Goal: Find specific page/section: Find specific page/section

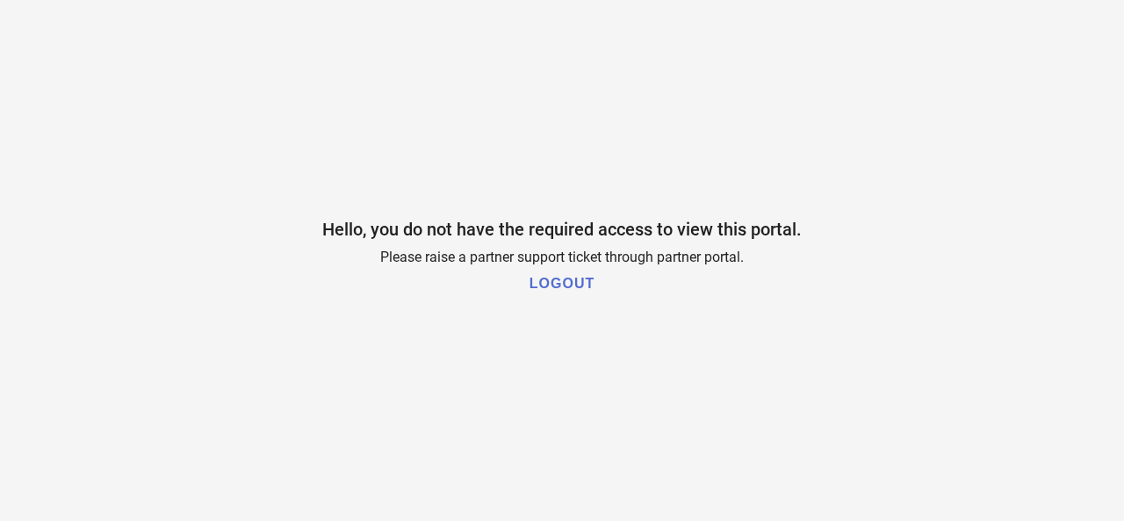
click at [581, 286] on h1 "LOGOUT" at bounding box center [562, 284] width 65 height 16
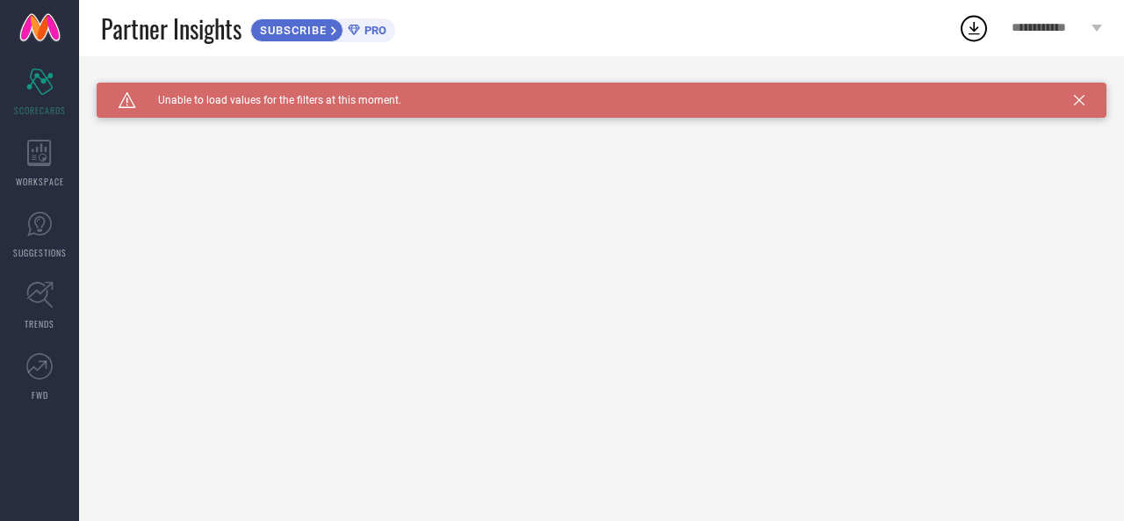
click at [1080, 97] on icon at bounding box center [1079, 100] width 11 height 11
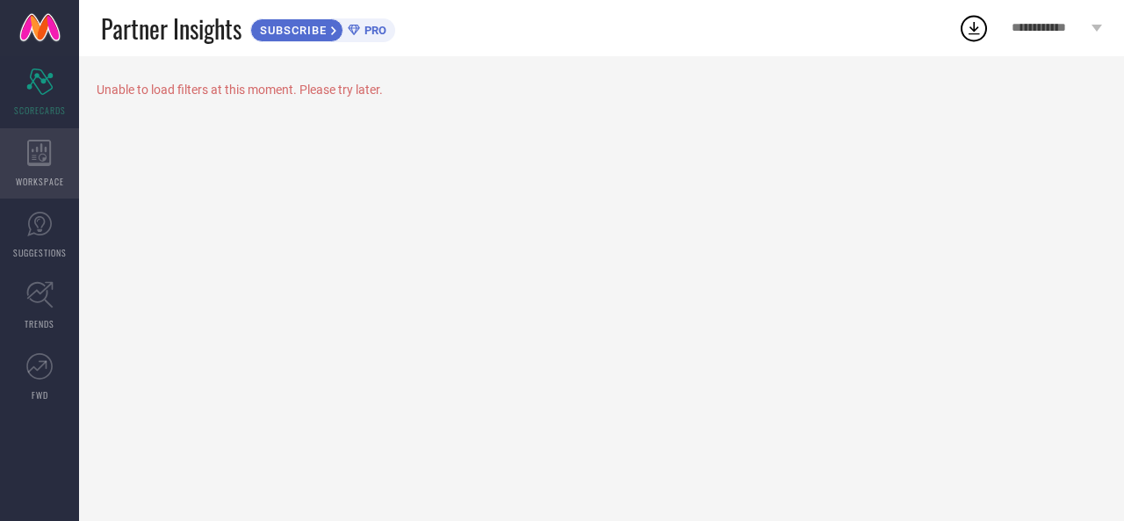
click at [43, 151] on icon at bounding box center [39, 153] width 25 height 26
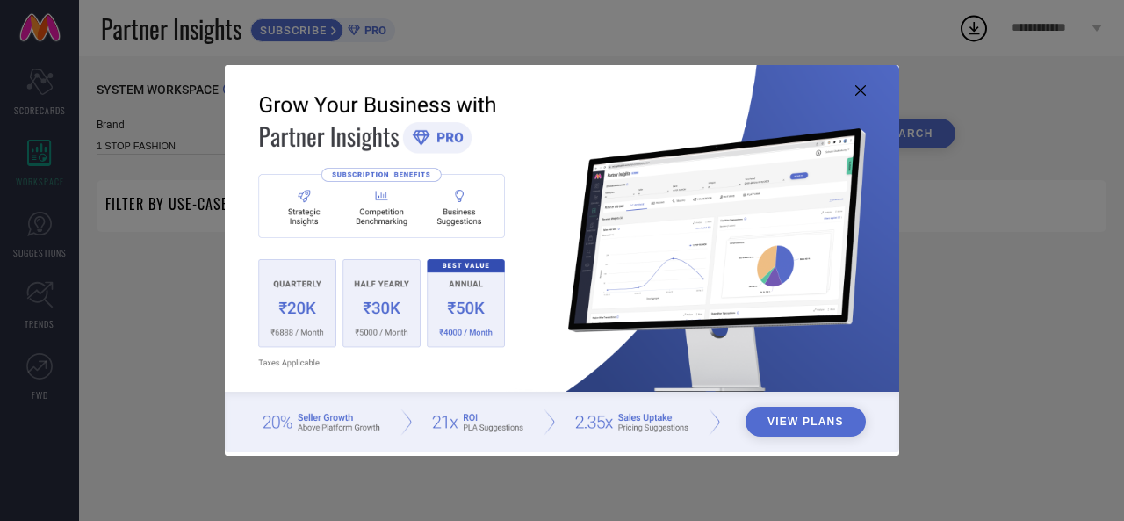
type input "1 STOP FASHION"
type input "All"
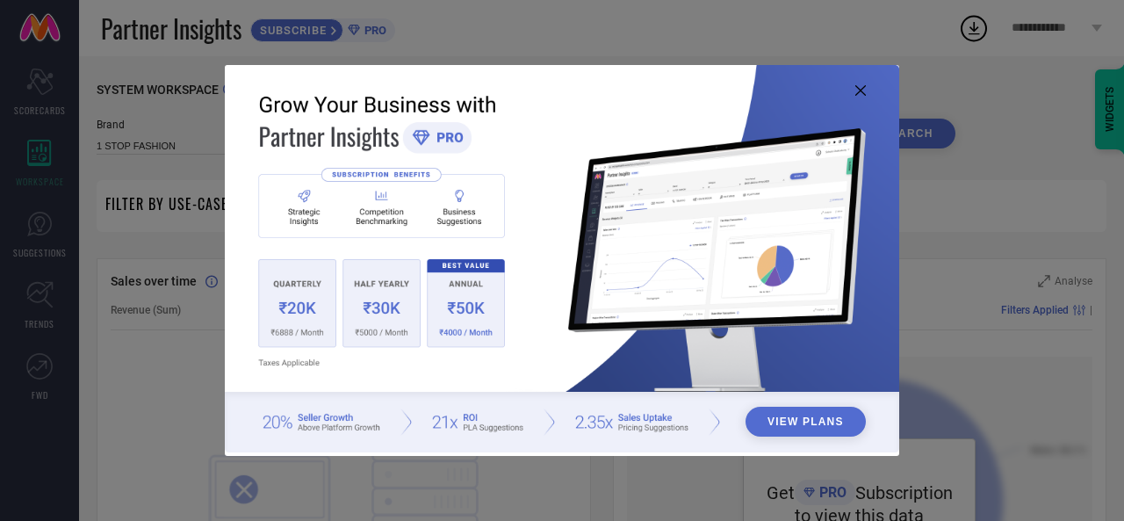
click at [859, 89] on icon at bounding box center [860, 90] width 11 height 11
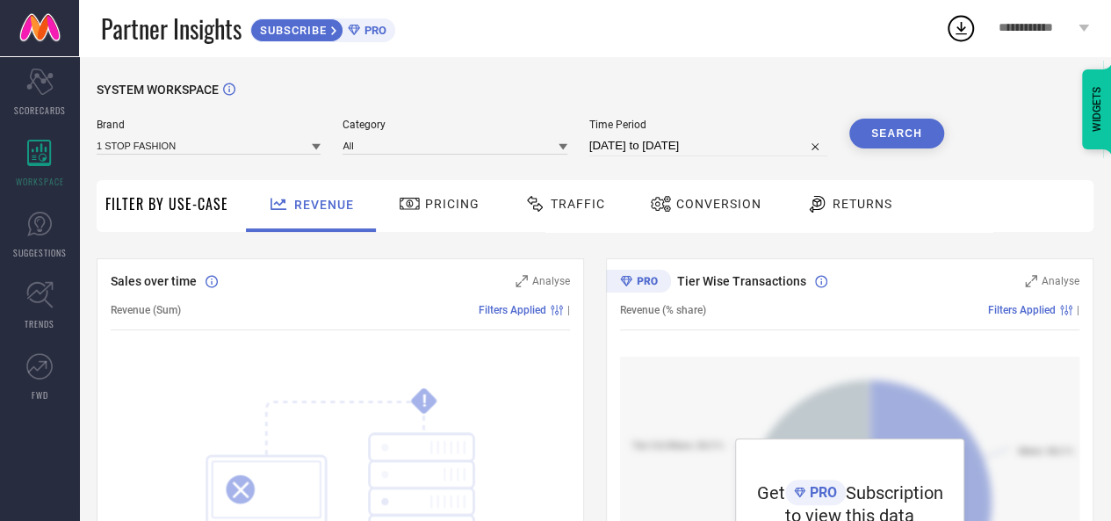
scroll to position [439, 0]
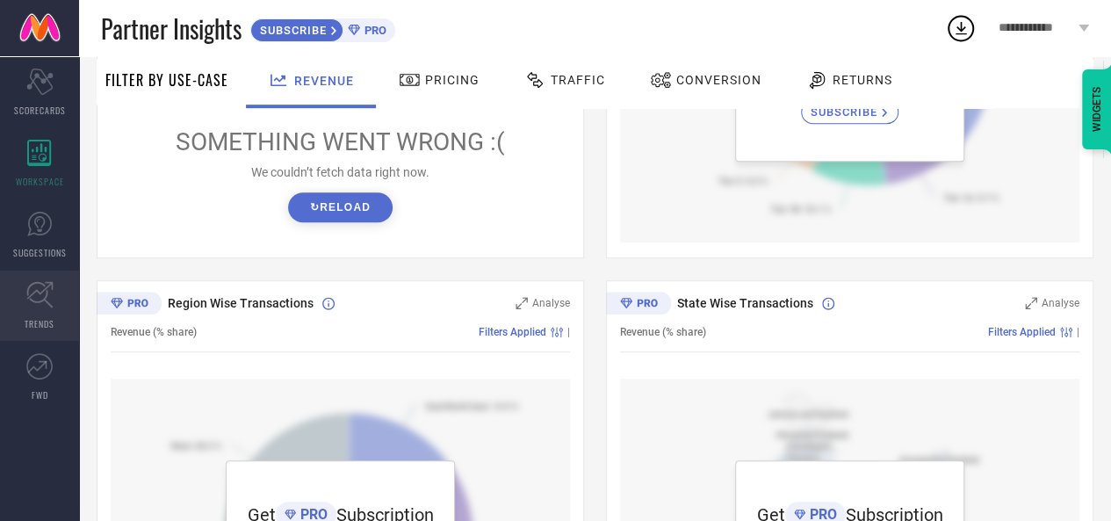
click at [56, 308] on link "TRENDS" at bounding box center [39, 305] width 79 height 70
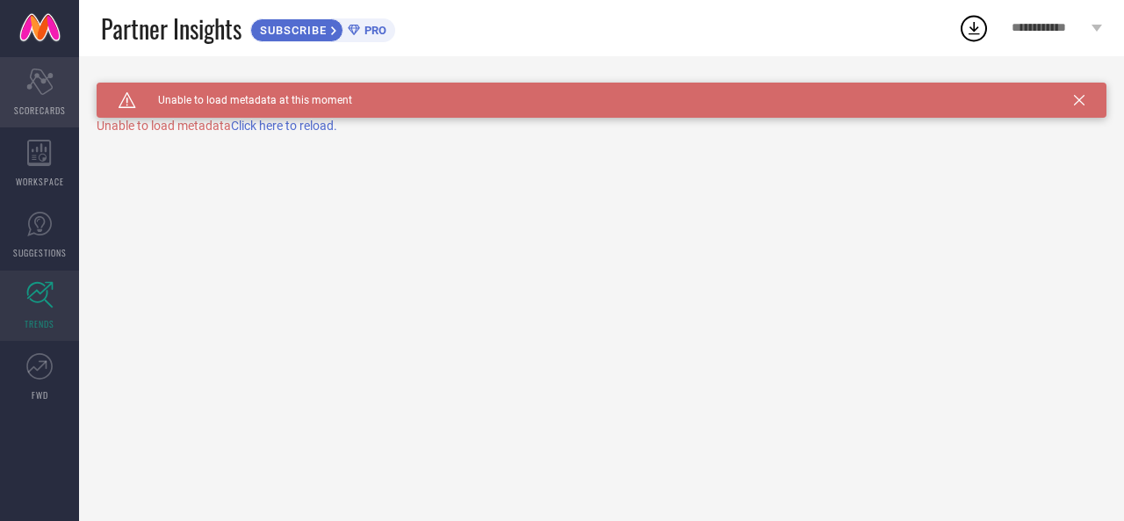
click at [42, 72] on icon at bounding box center [39, 82] width 26 height 26
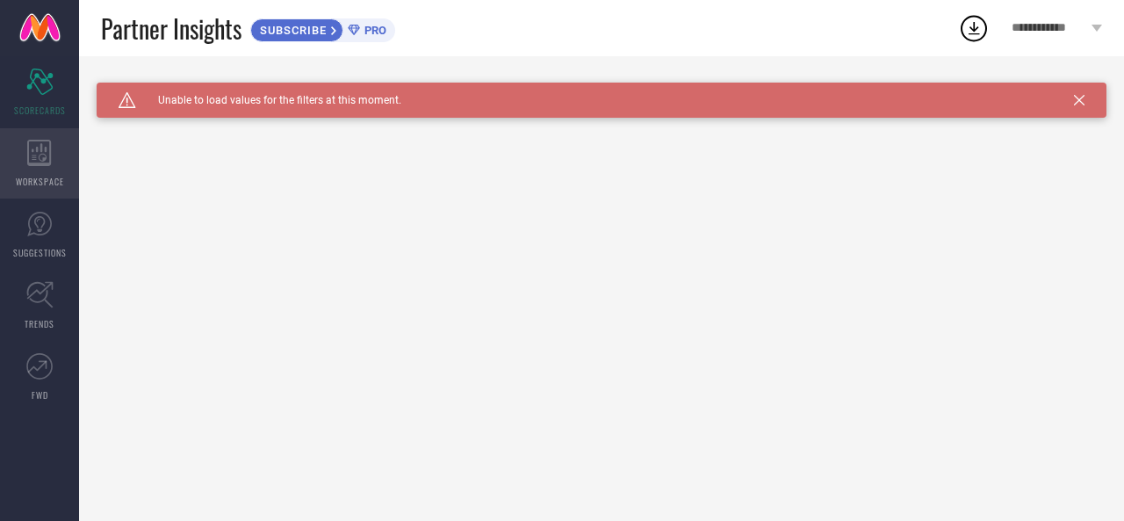
click at [51, 155] on icon at bounding box center [39, 153] width 25 height 26
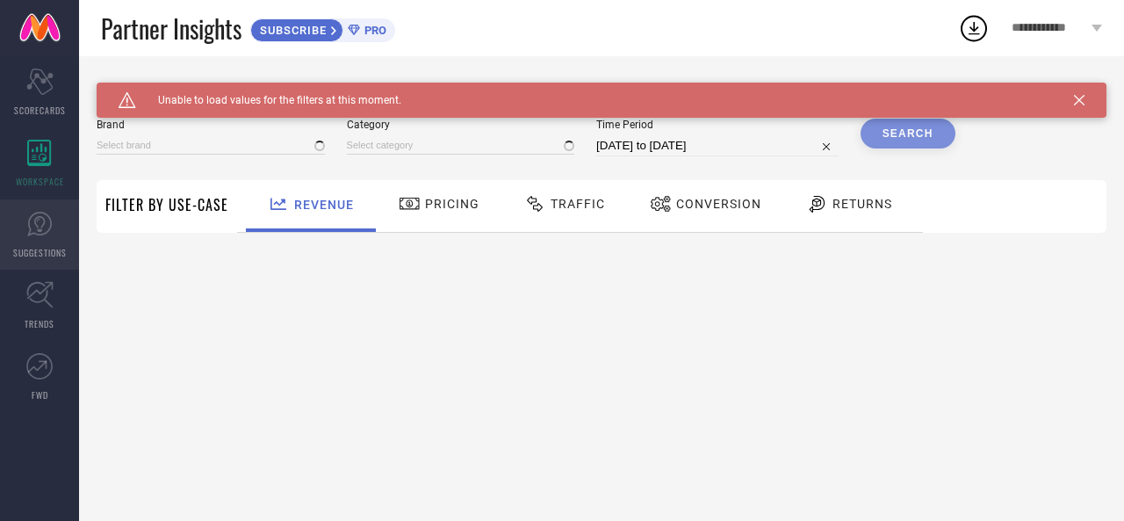
type input "1 STOP FASHION"
type input "All"
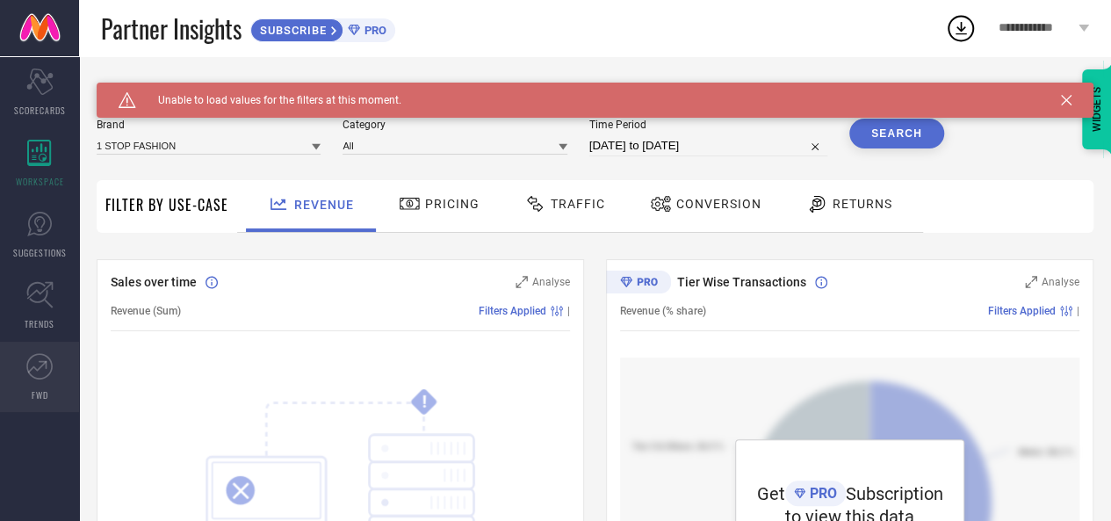
click at [52, 373] on icon at bounding box center [39, 366] width 26 height 26
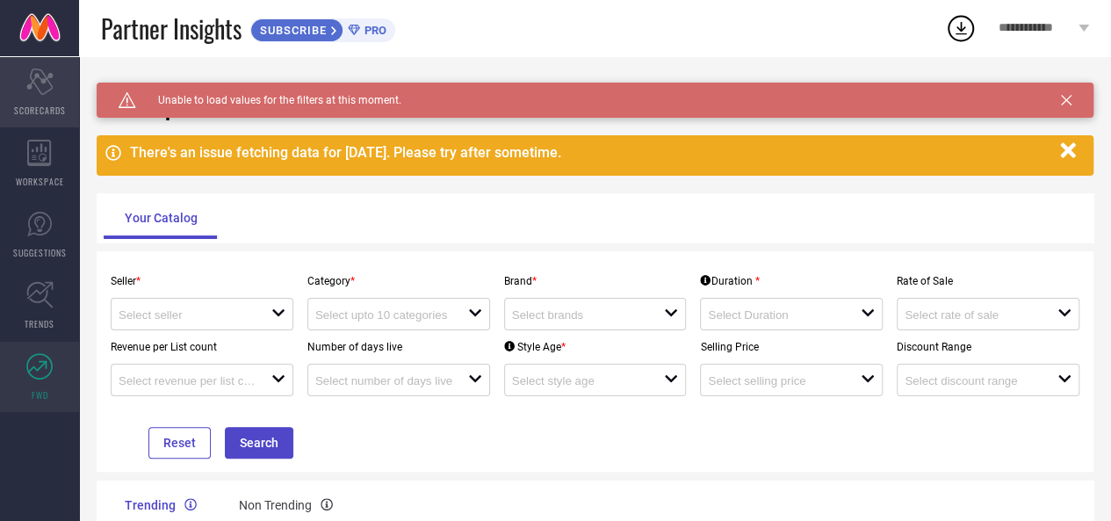
click at [57, 83] on div "Scorecard SCORECARDS" at bounding box center [39, 92] width 79 height 70
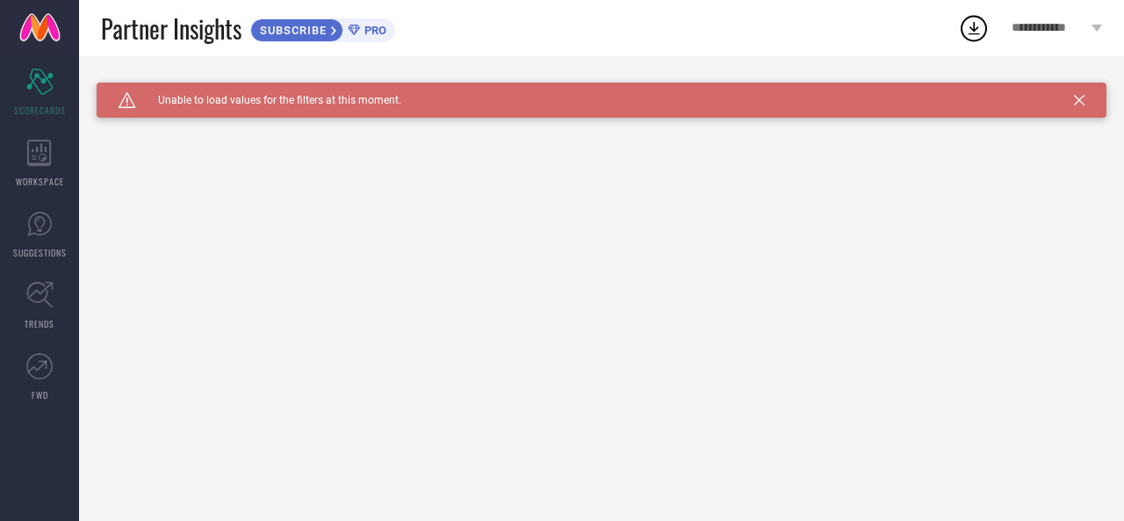
click at [1083, 99] on icon at bounding box center [1079, 100] width 11 height 11
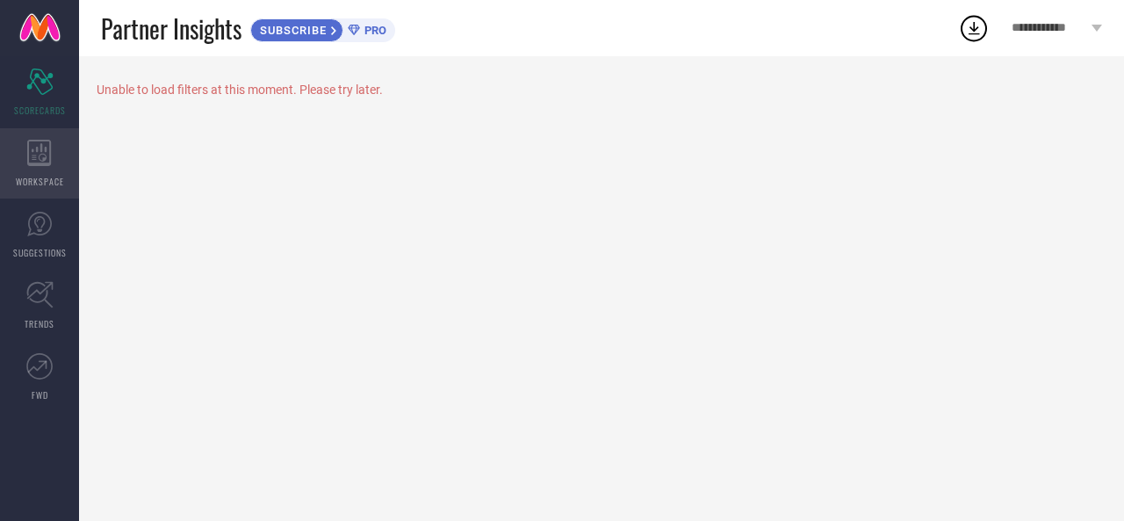
click at [47, 151] on icon at bounding box center [39, 153] width 25 height 26
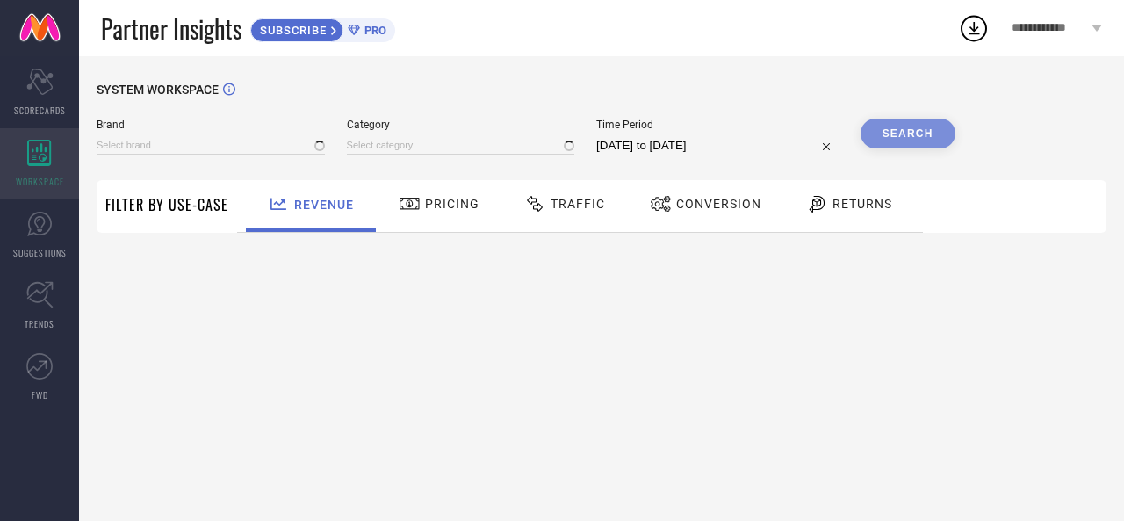
type input "1 STOP FASHION"
type input "All"
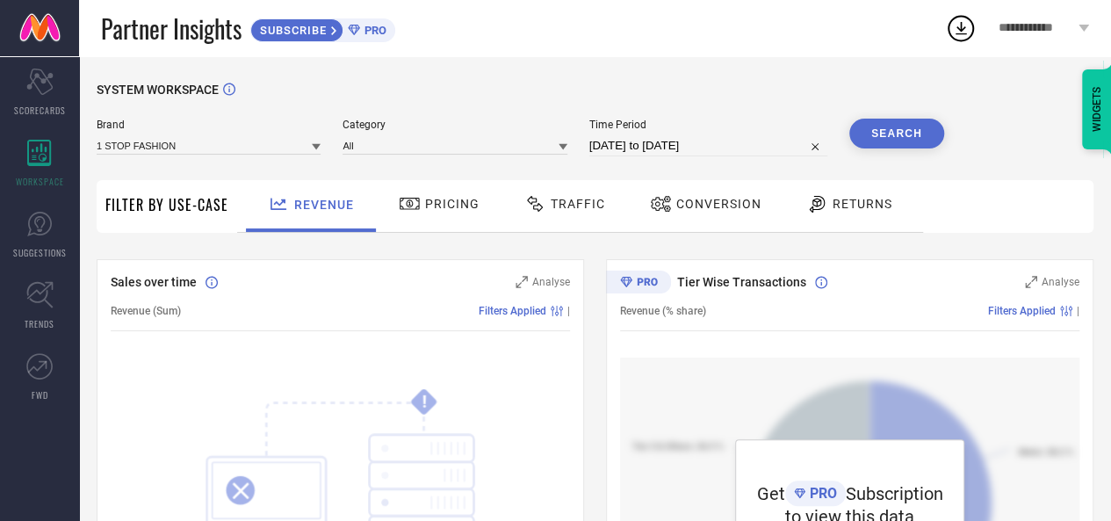
click at [371, 18] on div "SUBSCRIBE PRO" at bounding box center [322, 30] width 145 height 24
click at [384, 33] on span "PRO" at bounding box center [373, 30] width 26 height 13
click at [40, 300] on icon at bounding box center [39, 294] width 27 height 27
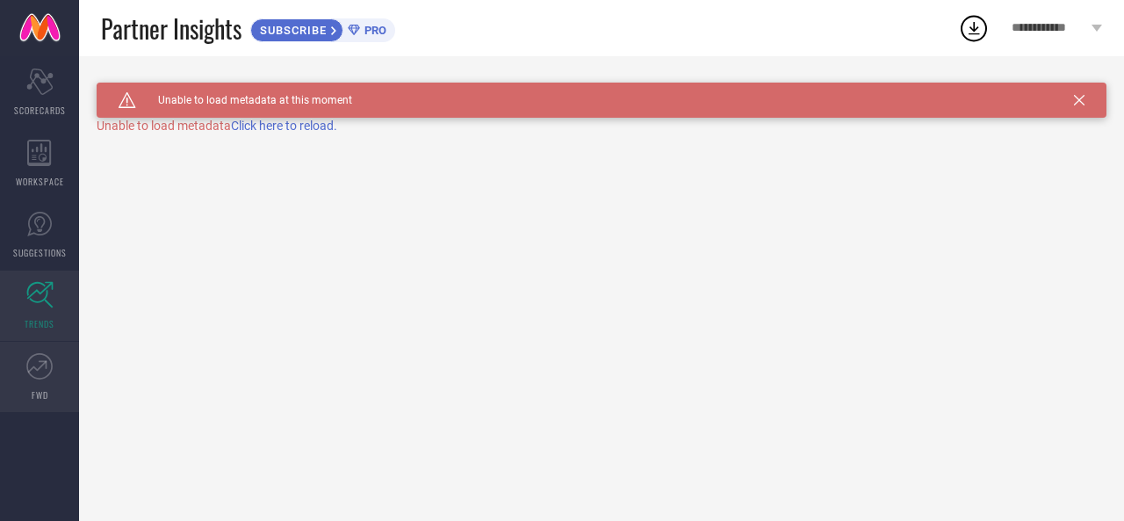
click at [45, 379] on icon at bounding box center [39, 366] width 26 height 26
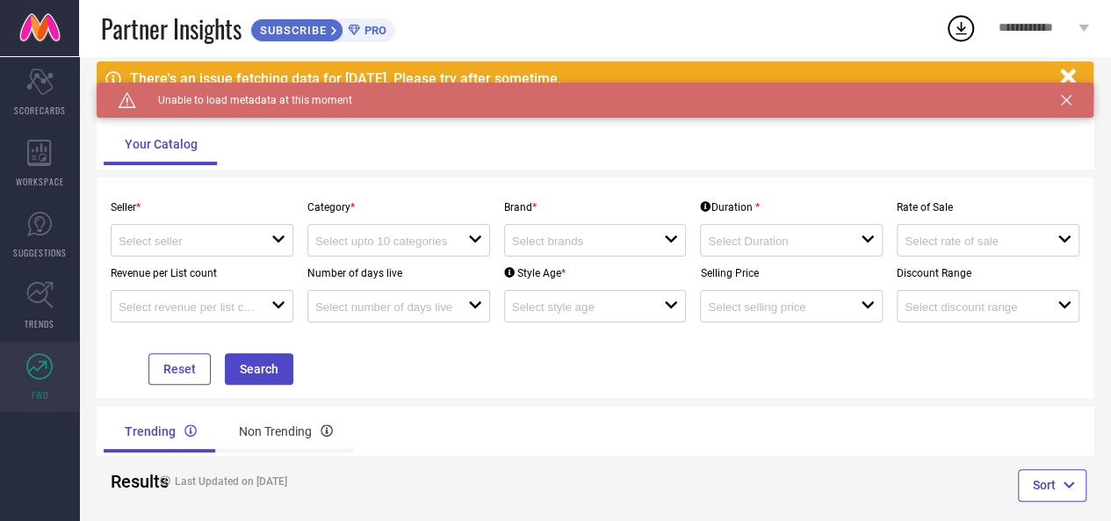
scroll to position [100, 0]
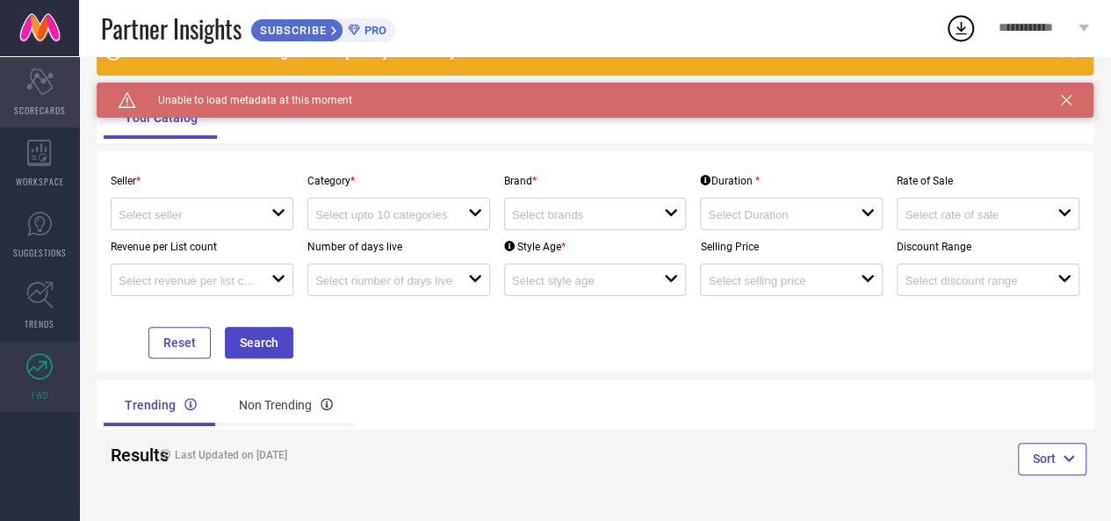
click at [37, 82] on icon "Scorecard" at bounding box center [39, 82] width 27 height 26
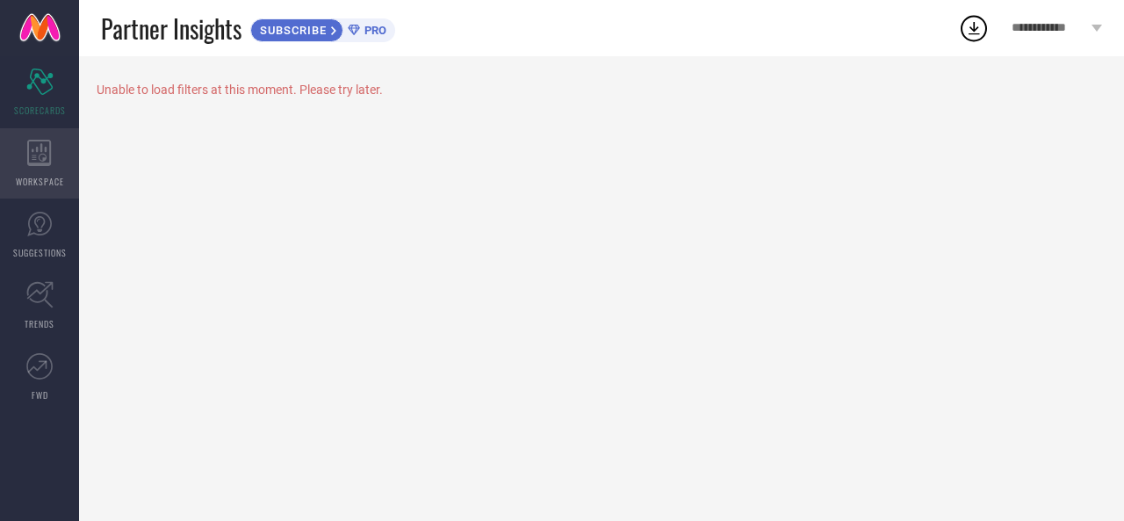
click at [47, 148] on icon at bounding box center [39, 153] width 25 height 26
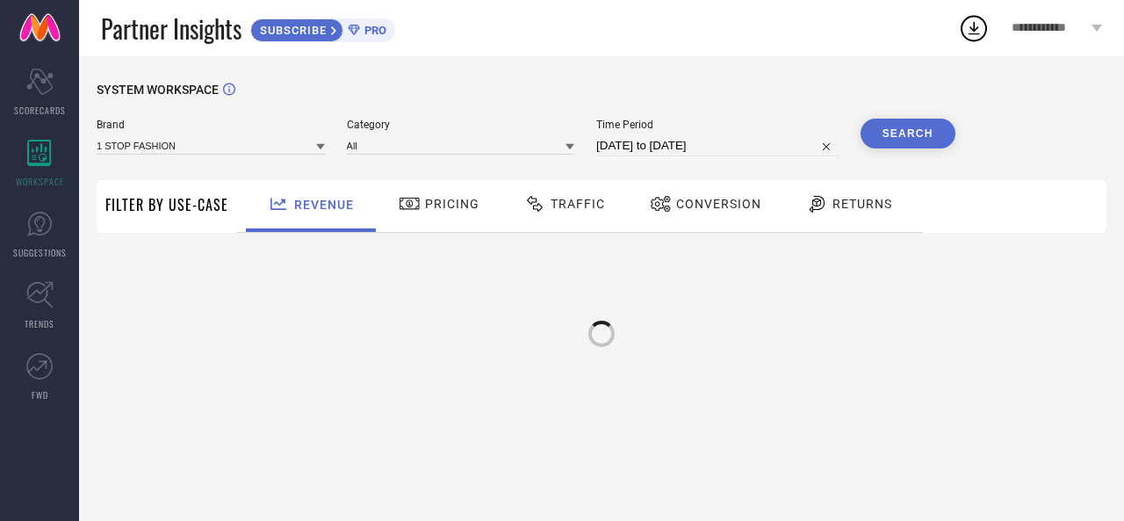
type input "1 STOP FASHION"
type input "All"
